Goal: Navigation & Orientation: Find specific page/section

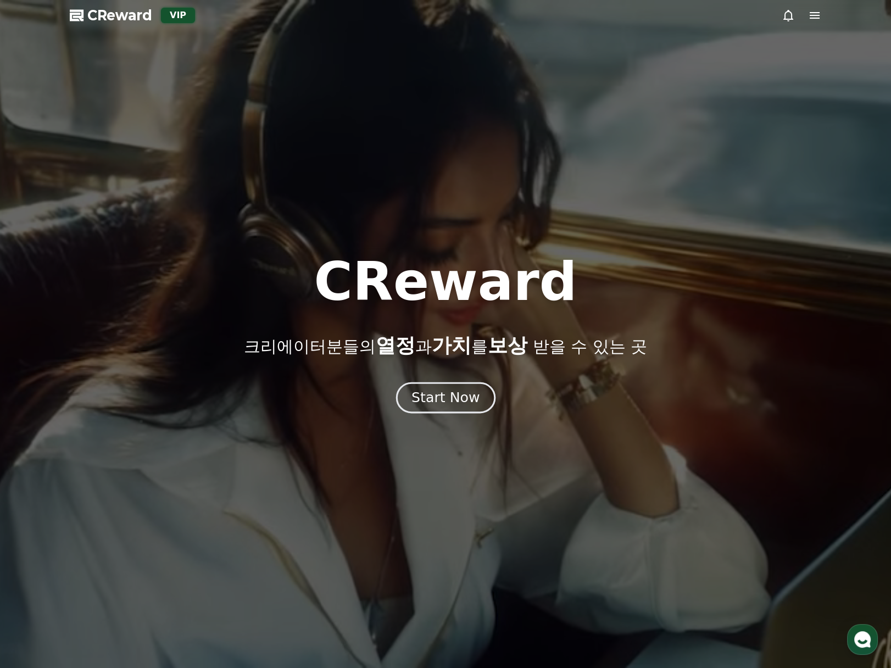
click at [426, 404] on div "Start Now" at bounding box center [446, 397] width 68 height 19
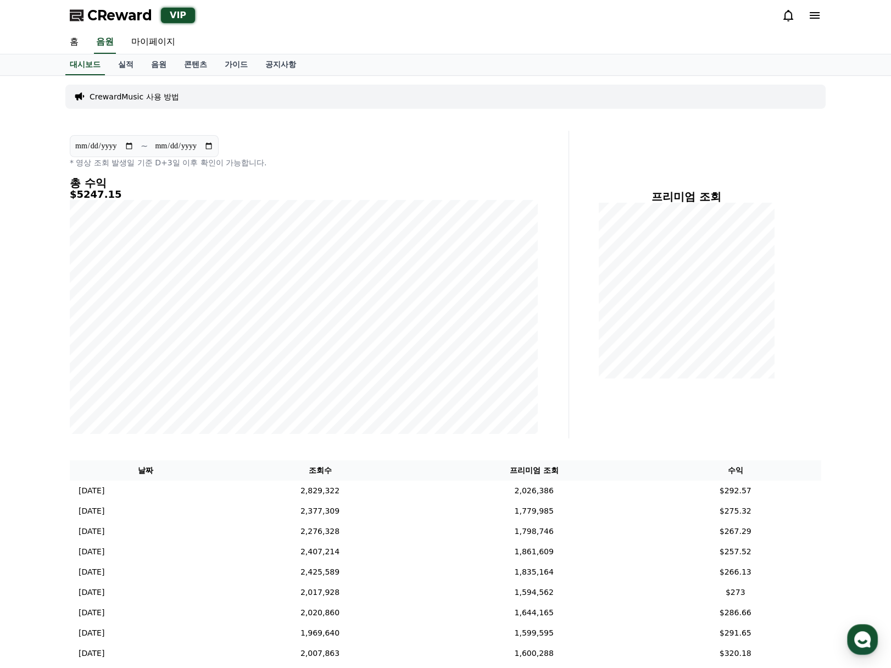
click at [519, 93] on div "CrewardMusic 사용 방법" at bounding box center [445, 97] width 760 height 24
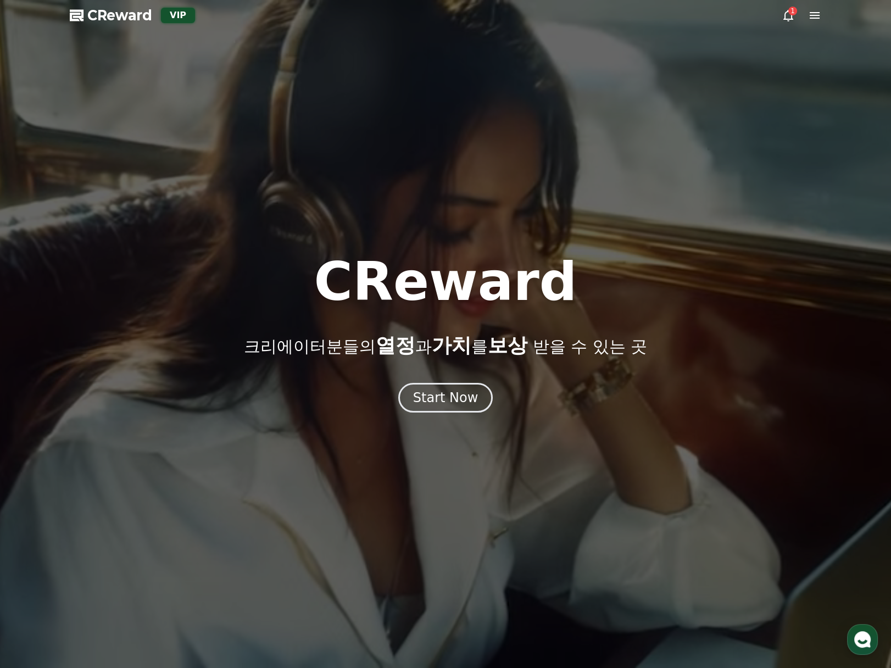
click at [788, 21] on icon at bounding box center [788, 15] width 13 height 13
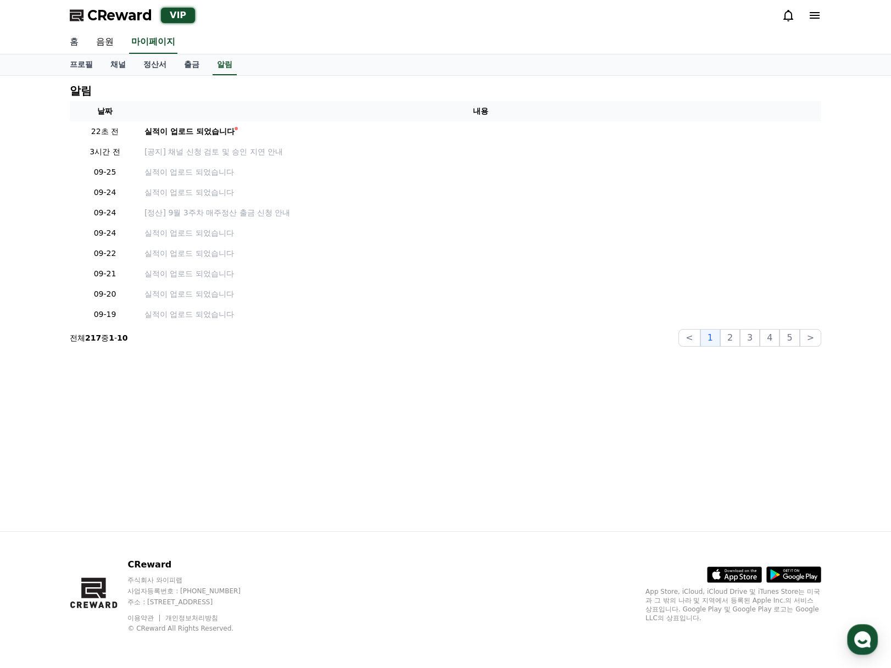
click at [81, 40] on link "홈" at bounding box center [74, 42] width 26 height 23
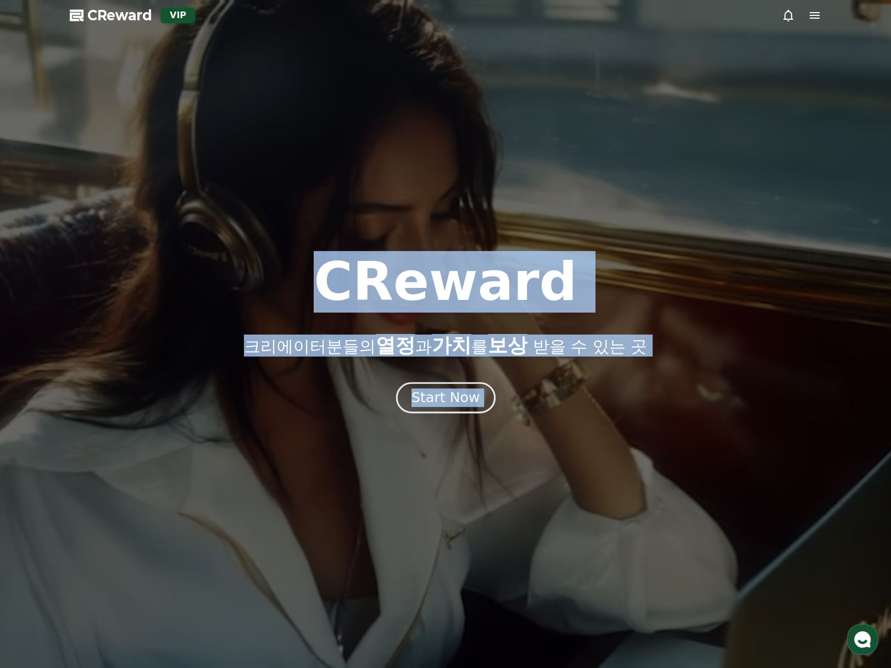
click at [479, 408] on button "Start Now" at bounding box center [445, 397] width 99 height 31
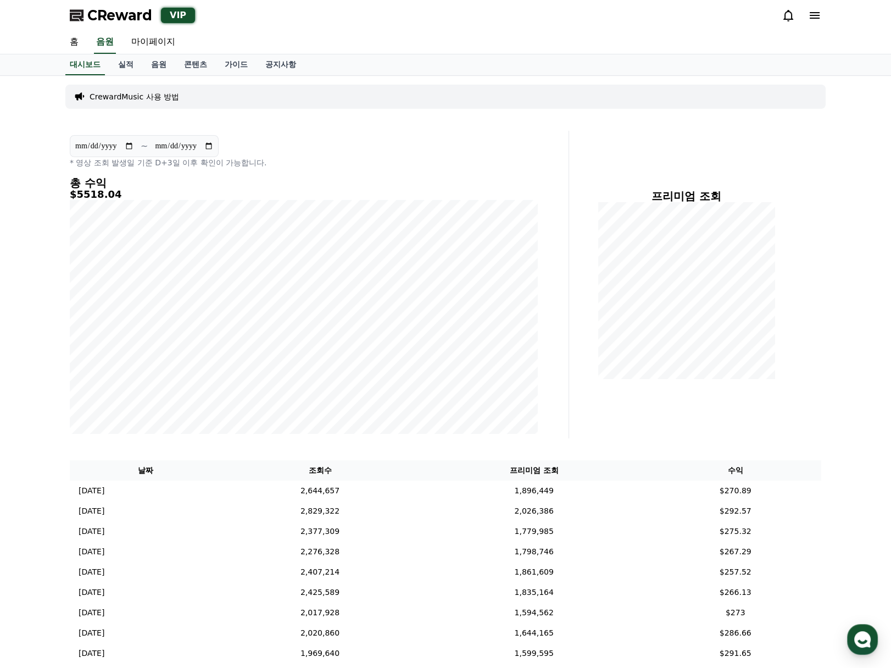
click at [658, 427] on div "프리미엄 조회" at bounding box center [700, 285] width 252 height 308
